Goal: Use online tool/utility: Utilize a website feature to perform a specific function

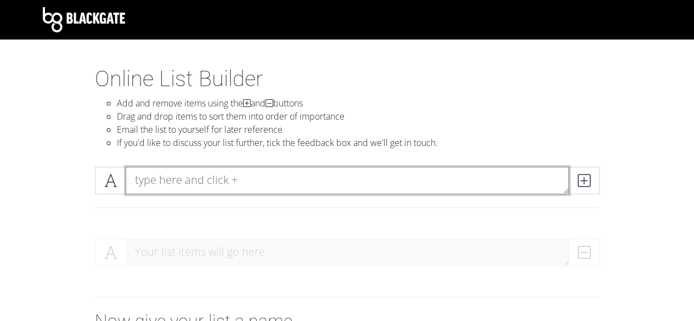
click at [178, 184] on textarea at bounding box center [347, 180] width 443 height 27
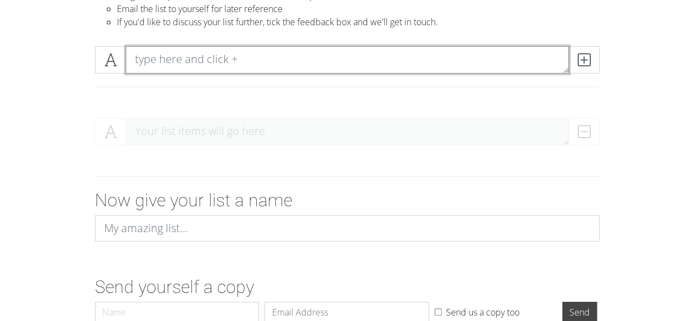
scroll to position [183, 0]
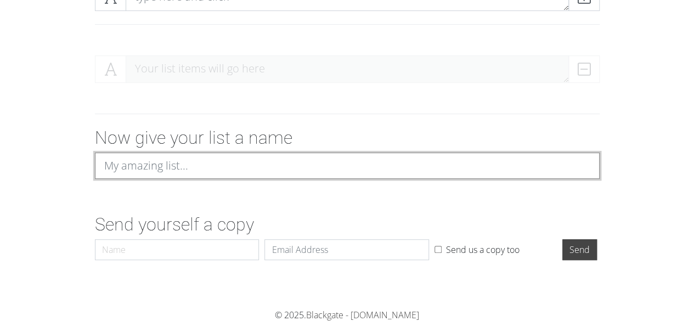
click at [202, 162] on input at bounding box center [347, 165] width 504 height 26
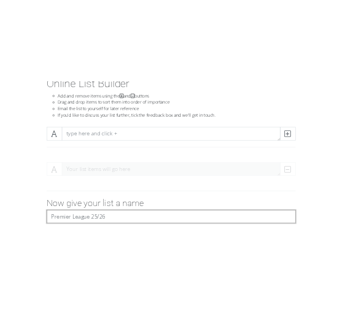
scroll to position [19, 0]
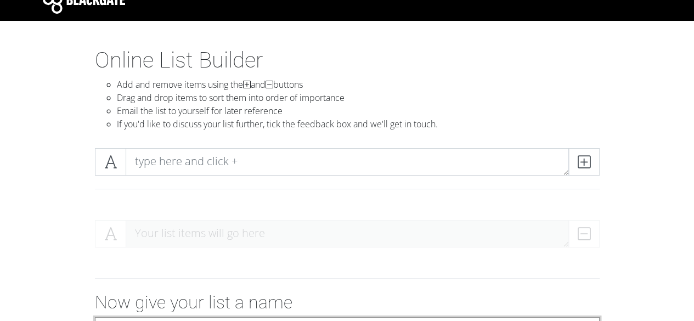
type input "Premier League 25/26"
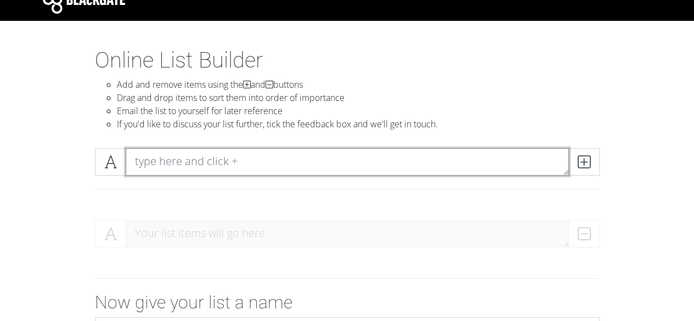
click at [203, 156] on textarea at bounding box center [347, 161] width 443 height 27
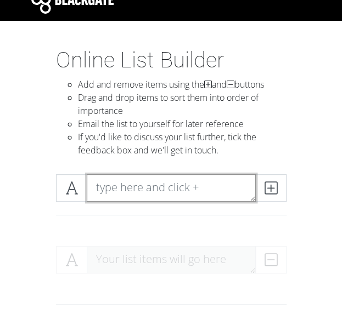
click at [174, 185] on textarea at bounding box center [171, 187] width 169 height 27
paste textarea "AFC Bournemouth"
type textarea "AFC Bournemouth"
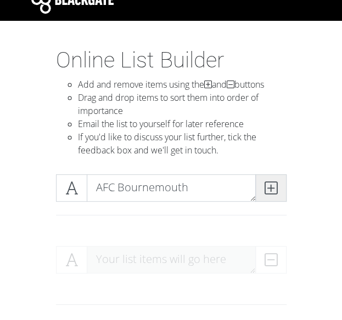
click at [272, 188] on icon at bounding box center [270, 188] width 13 height 11
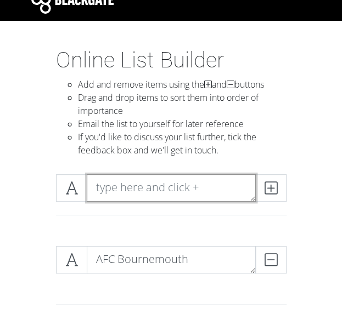
click at [196, 178] on textarea at bounding box center [171, 187] width 169 height 27
paste textarea "Arsenal"
type textarea "Arsenal"
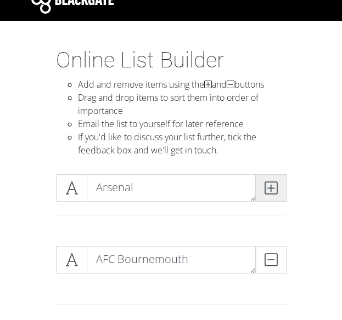
click at [266, 189] on icon at bounding box center [270, 188] width 13 height 11
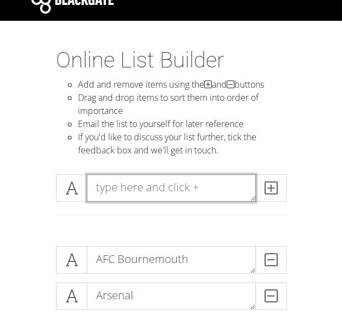
click at [228, 186] on textarea at bounding box center [171, 187] width 169 height 27
paste textarea "Aston Villa"
type textarea "Aston Villa"
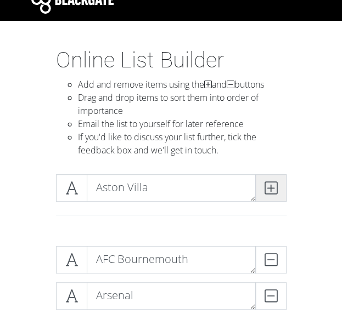
click at [265, 188] on icon at bounding box center [270, 188] width 13 height 11
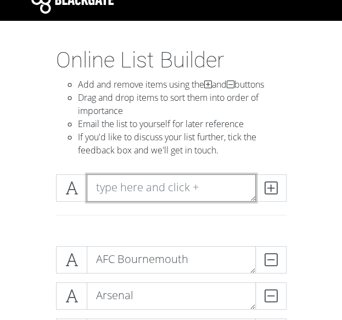
click at [222, 185] on textarea at bounding box center [171, 187] width 169 height 27
paste textarea "Brentford"
type textarea "Brentford"
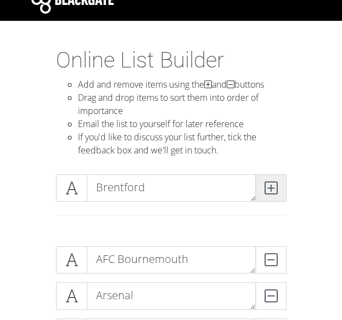
click at [263, 186] on span at bounding box center [270, 187] width 31 height 27
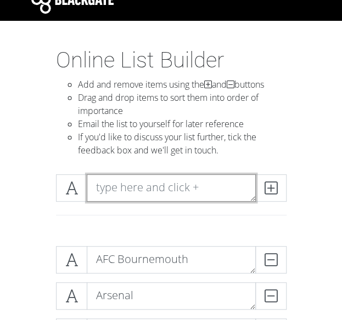
click at [186, 180] on textarea at bounding box center [171, 187] width 169 height 27
paste textarea "Brighton & Hove Albion"
type textarea "Brighton & Hove Albion"
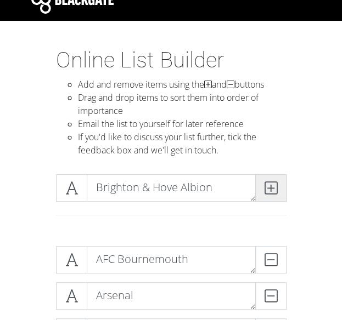
click at [259, 194] on span at bounding box center [270, 187] width 31 height 27
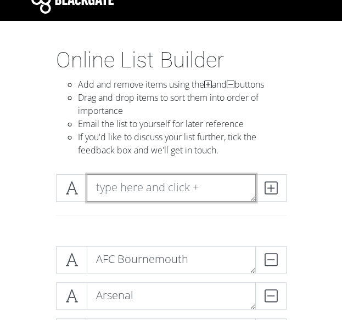
click at [162, 194] on textarea at bounding box center [171, 187] width 169 height 27
paste textarea "Burnley"
type textarea "Burnley"
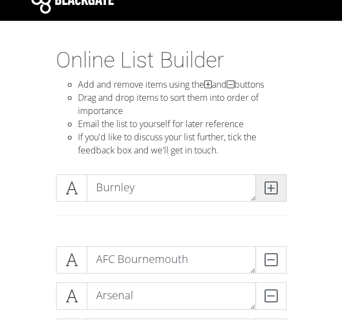
click at [264, 194] on icon at bounding box center [270, 188] width 13 height 11
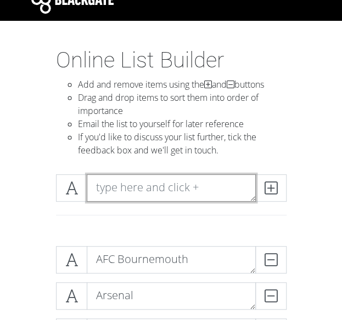
click at [209, 190] on textarea at bounding box center [171, 187] width 169 height 27
paste textarea "Chelsea"
type textarea "Chelsea"
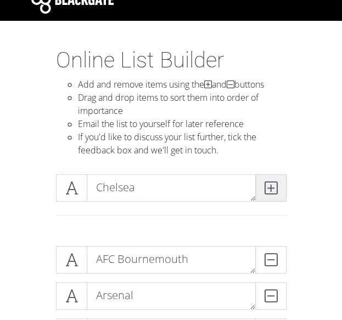
click at [264, 191] on icon at bounding box center [270, 188] width 13 height 11
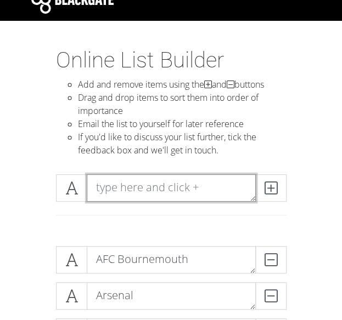
click at [122, 188] on textarea at bounding box center [171, 187] width 169 height 27
paste textarea "[GEOGRAPHIC_DATA]"
type textarea "[GEOGRAPHIC_DATA]"
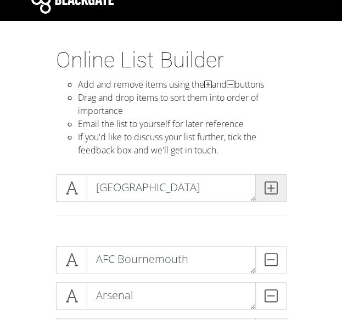
click at [258, 196] on span at bounding box center [270, 187] width 31 height 27
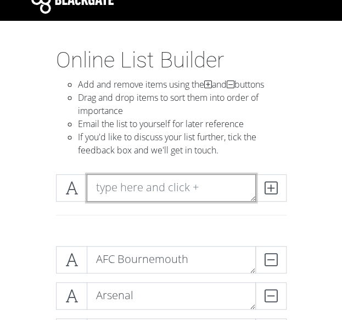
click at [236, 191] on textarea at bounding box center [171, 187] width 169 height 27
paste textarea "Everton"
type textarea "Everton"
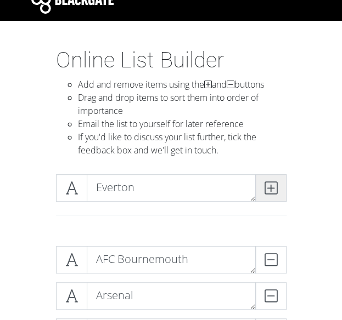
click at [265, 190] on icon at bounding box center [270, 188] width 13 height 11
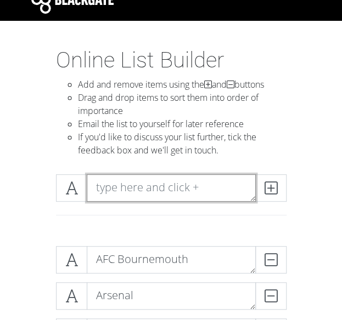
click at [146, 183] on textarea at bounding box center [171, 187] width 169 height 27
paste textarea "Fulham"
type textarea "Fulham"
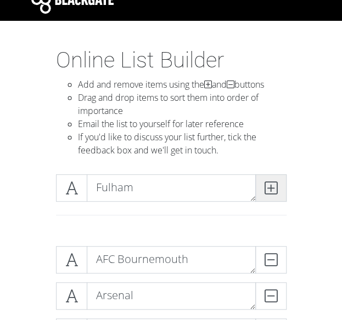
click at [269, 188] on icon at bounding box center [270, 188] width 13 height 11
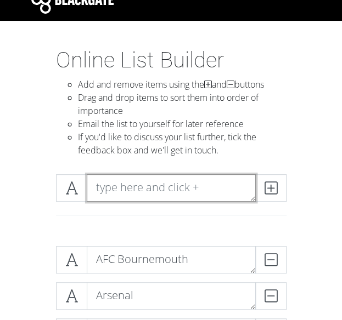
click at [137, 191] on textarea at bounding box center [171, 187] width 169 height 27
paste textarea "Leeds United"
type textarea "Leeds United"
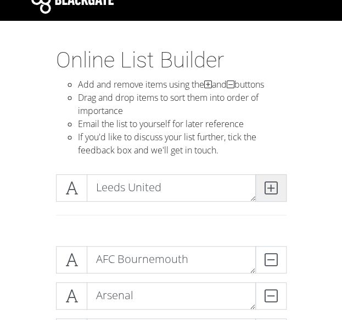
click at [260, 190] on span at bounding box center [270, 187] width 31 height 27
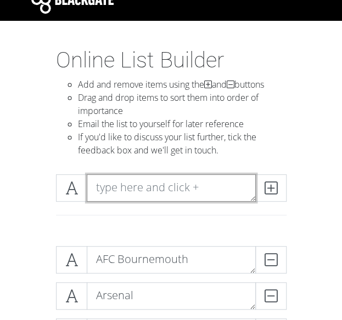
click at [152, 190] on textarea at bounding box center [171, 187] width 169 height 27
paste textarea "[GEOGRAPHIC_DATA]"
type textarea "[GEOGRAPHIC_DATA]"
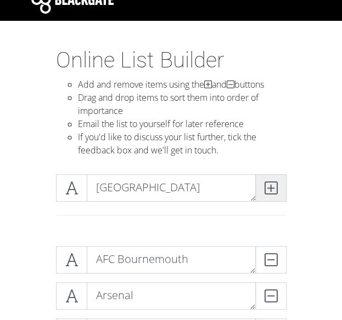
click at [275, 191] on icon at bounding box center [270, 188] width 13 height 11
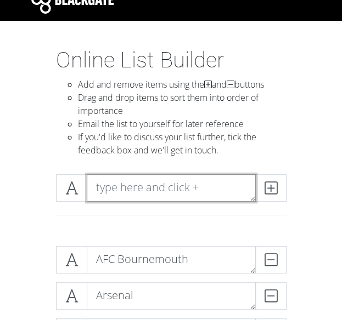
click at [130, 183] on textarea at bounding box center [171, 187] width 169 height 27
paste textarea "[GEOGRAPHIC_DATA]"
type textarea "[GEOGRAPHIC_DATA]"
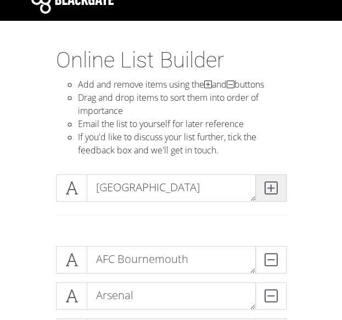
click at [264, 188] on icon at bounding box center [270, 188] width 13 height 11
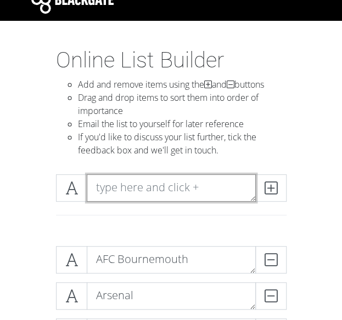
click at [144, 190] on textarea at bounding box center [171, 187] width 169 height 27
paste textarea "Manchester United"
type textarea "Manchester United"
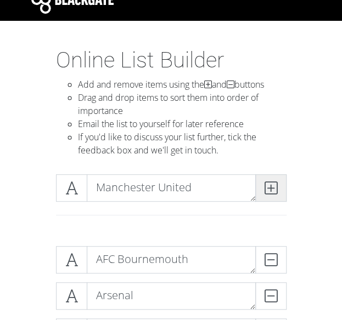
click at [265, 190] on icon at bounding box center [270, 188] width 13 height 11
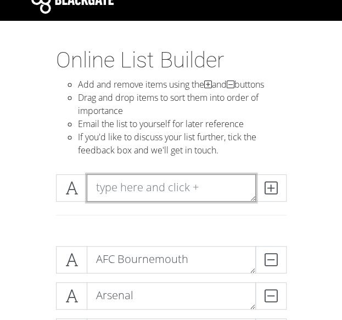
click at [151, 198] on textarea at bounding box center [171, 187] width 169 height 27
paste textarea "Newcastle United"
type textarea "Newcastle United"
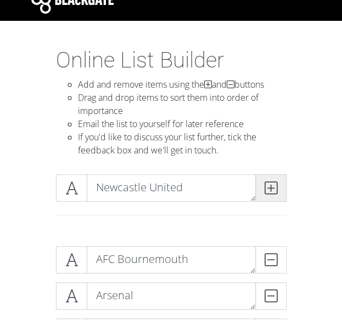
click at [268, 194] on icon at bounding box center [270, 188] width 13 height 11
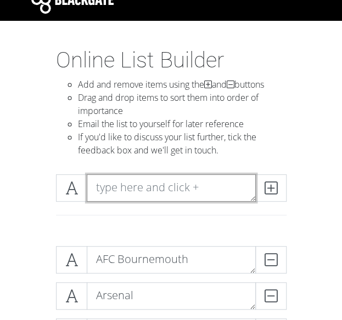
click at [123, 197] on textarea at bounding box center [171, 187] width 169 height 27
paste textarea "Nottingham Forest"
type textarea "Nottingham Forest"
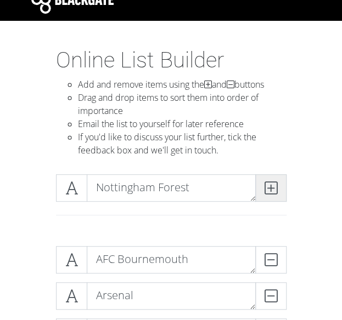
click at [271, 188] on icon at bounding box center [270, 188] width 13 height 11
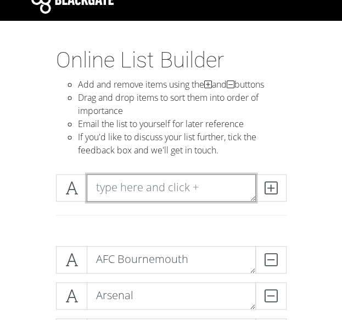
click at [156, 180] on textarea at bounding box center [171, 187] width 169 height 27
paste textarea "Sunderland"
type textarea "Sunderland"
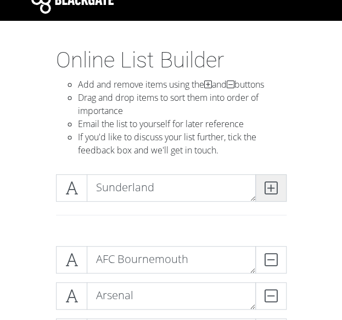
click at [274, 184] on icon at bounding box center [270, 188] width 13 height 11
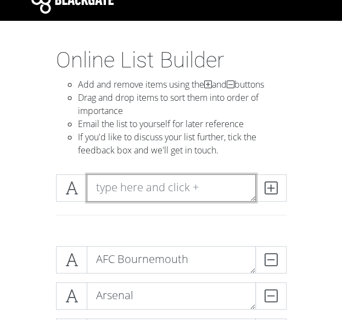
click at [168, 188] on textarea at bounding box center [171, 187] width 169 height 27
paste textarea "Tottenham Hotspur"
type textarea "Tottenham Hotspur"
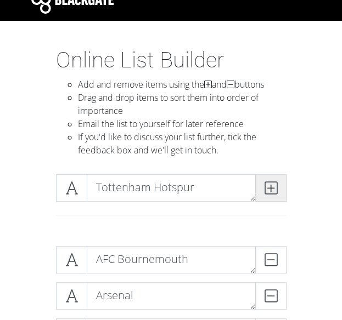
click at [266, 191] on icon at bounding box center [270, 188] width 13 height 11
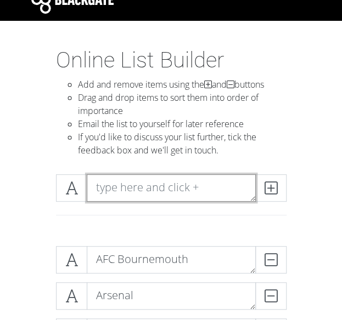
click at [161, 188] on textarea at bounding box center [171, 187] width 169 height 27
paste textarea "West Ham United"
type textarea "West Ham United"
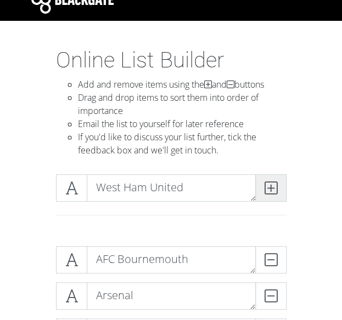
click at [273, 195] on span at bounding box center [270, 187] width 31 height 27
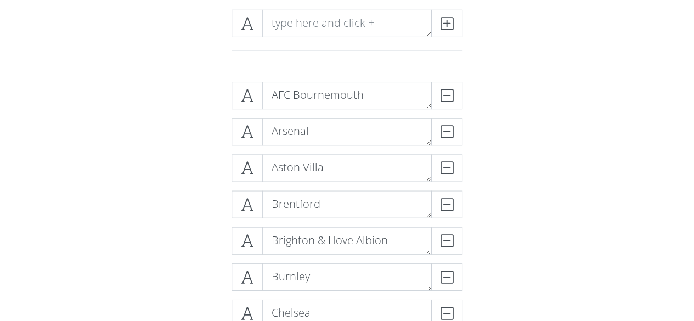
scroll to position [73, 0]
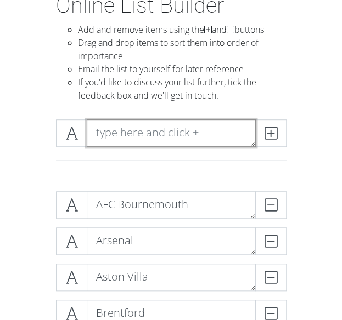
click at [137, 138] on textarea at bounding box center [171, 133] width 169 height 27
paste textarea "Wolverhampton Wanderers"
type textarea "Wolverhampton Wanderers"
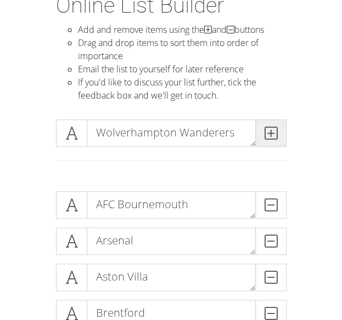
click at [276, 138] on icon at bounding box center [270, 133] width 13 height 11
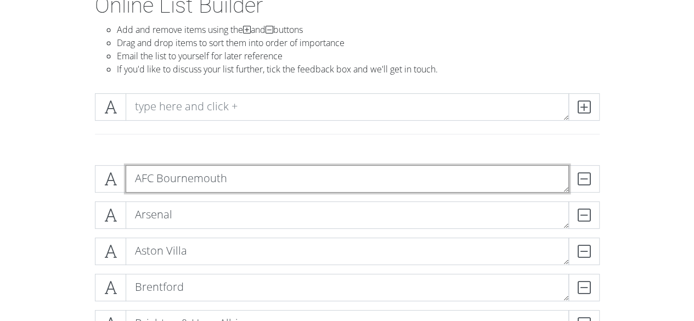
click at [317, 180] on textarea "AFC Bournemouth" at bounding box center [347, 178] width 443 height 27
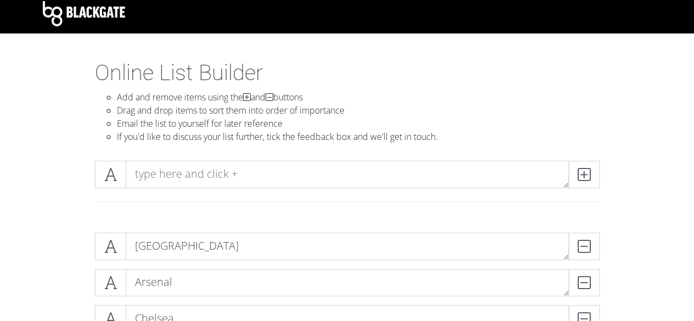
scroll to position [0, 0]
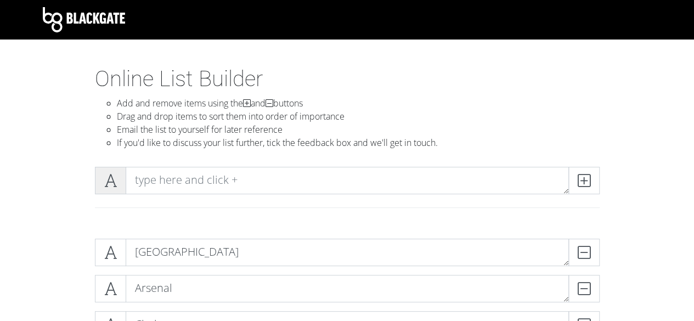
click at [109, 176] on icon at bounding box center [110, 180] width 13 height 11
click at [107, 180] on icon at bounding box center [110, 180] width 13 height 11
click at [111, 179] on icon at bounding box center [110, 180] width 13 height 11
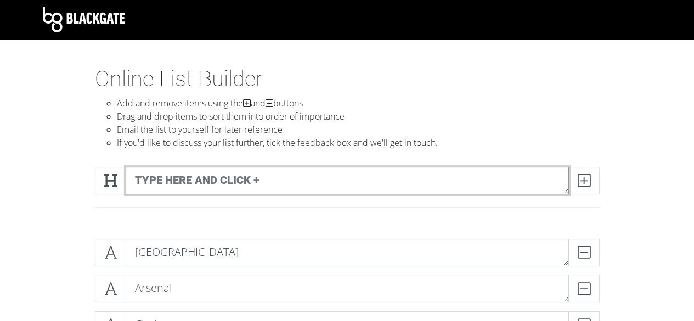
click at [188, 179] on textarea at bounding box center [347, 180] width 443 height 27
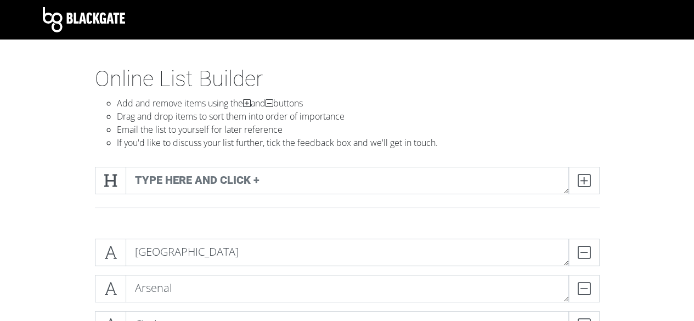
click at [77, 192] on div at bounding box center [347, 194] width 625 height 72
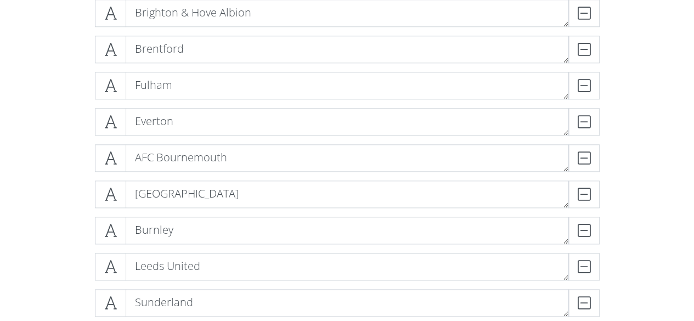
scroll to position [548, 0]
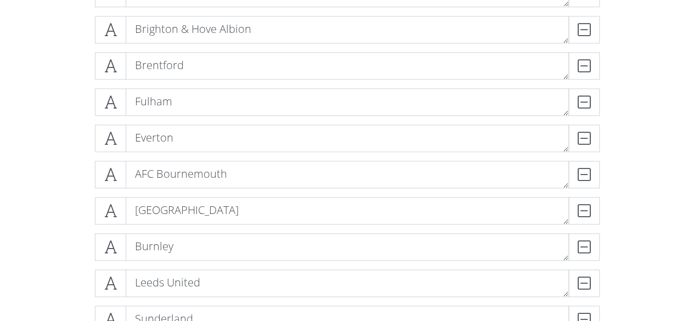
drag, startPoint x: 37, startPoint y: 222, endPoint x: 4, endPoint y: 228, distance: 33.3
click at [4, 228] on form "Liverpool DELETE Manchester City DELETE Arsenal DELETE [PERSON_NAME] DELETE Man…" at bounding box center [347, 134] width 694 height 906
drag, startPoint x: 47, startPoint y: 228, endPoint x: 18, endPoint y: 247, distance: 35.6
click at [16, 246] on form "Liverpool DELETE Manchester City DELETE Arsenal DELETE [PERSON_NAME] DELETE Man…" at bounding box center [347, 134] width 694 height 906
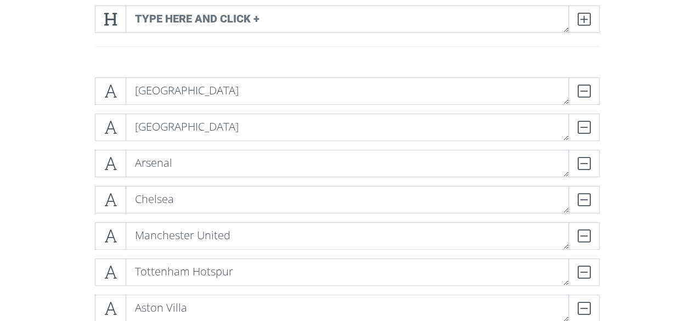
scroll to position [48, 0]
